Goal: Task Accomplishment & Management: Use online tool/utility

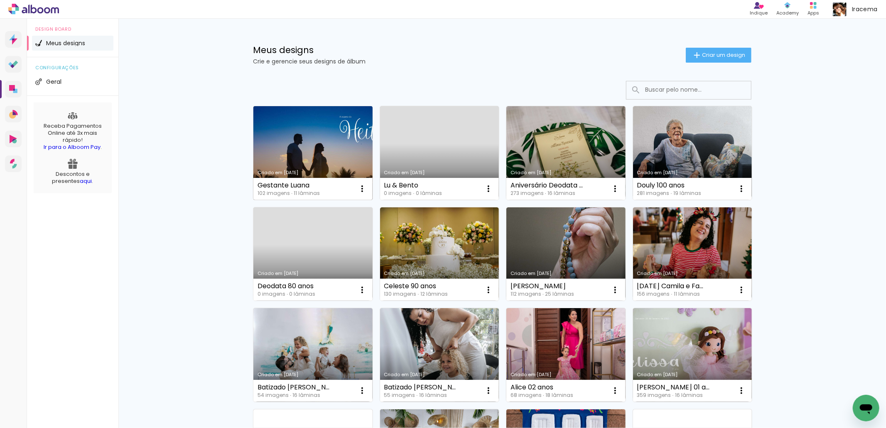
click at [305, 146] on link "Criado em [DATE]" at bounding box center [312, 153] width 119 height 94
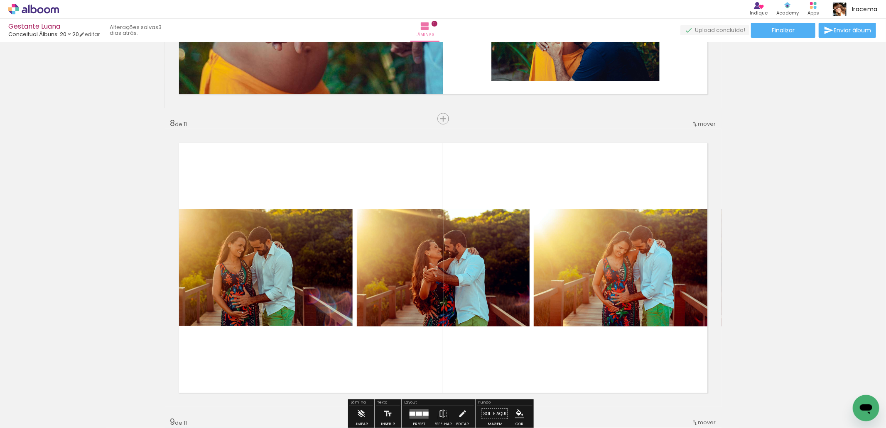
scroll to position [2076, 0]
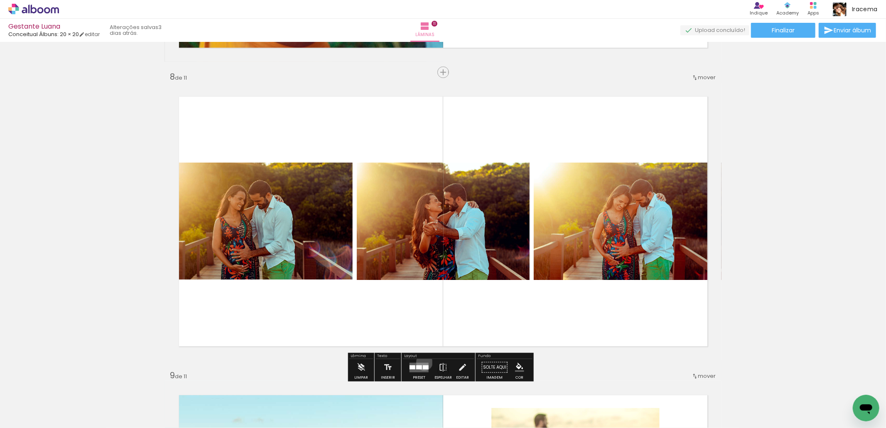
click at [422, 363] on quentale-layouter at bounding box center [418, 368] width 19 height 10
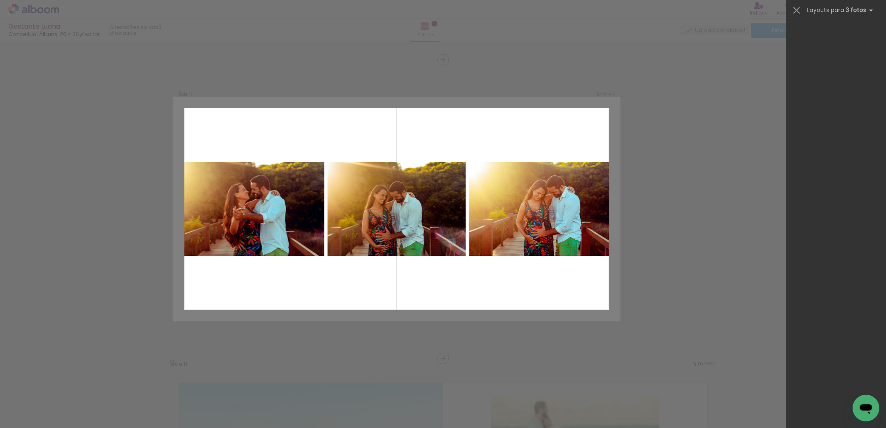
scroll to position [0, 0]
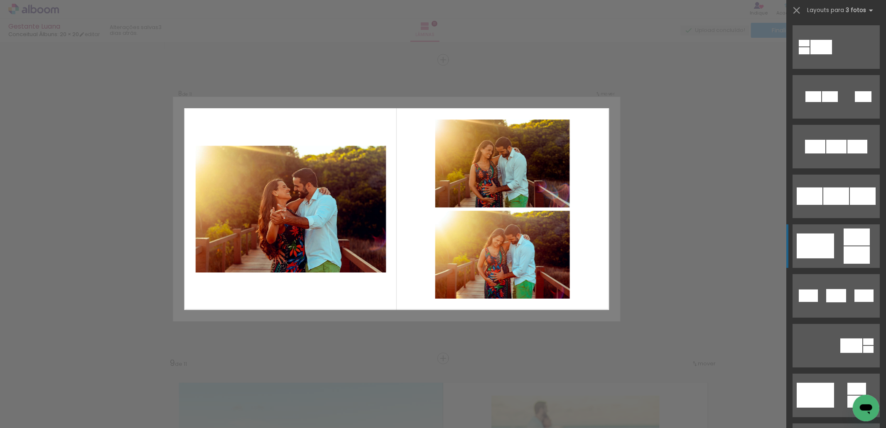
click at [853, 241] on div at bounding box center [856, 237] width 26 height 17
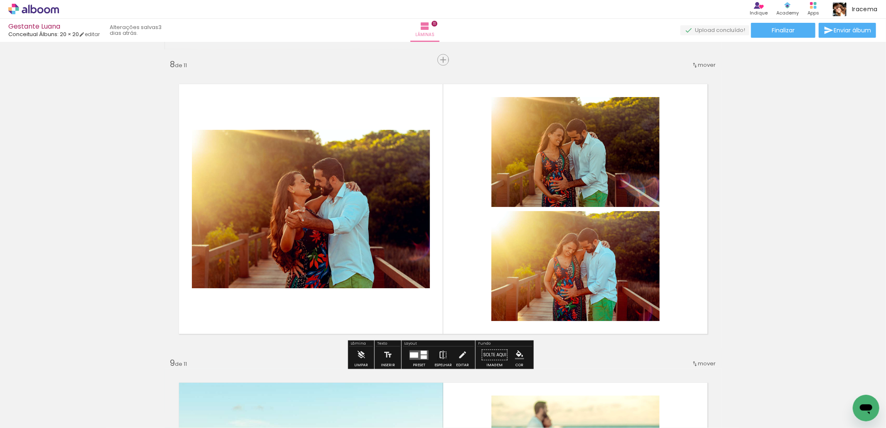
click at [438, 352] on iron-icon at bounding box center [442, 355] width 9 height 17
